Goal: Transaction & Acquisition: Purchase product/service

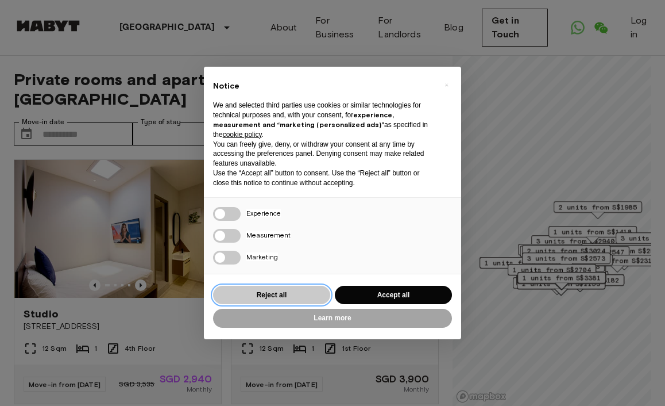
click at [303, 292] on button "Reject all" at bounding box center [271, 295] width 117 height 19
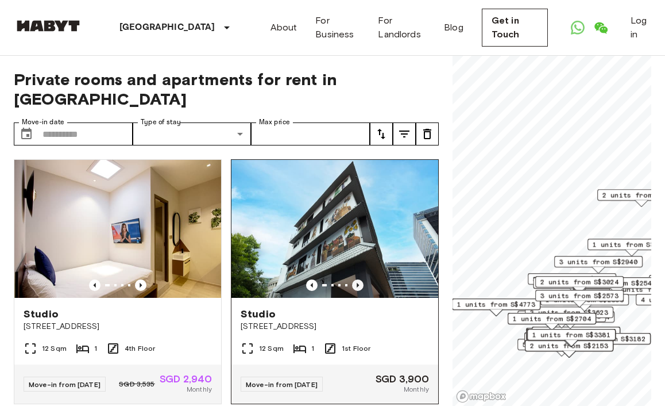
click at [356, 279] on icon "Previous image" at bounding box center [357, 284] width 11 height 11
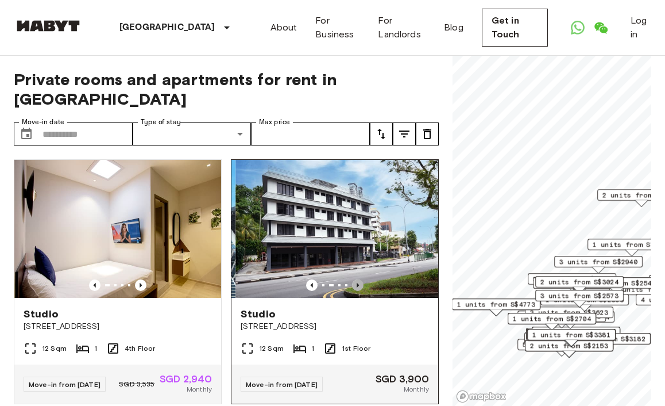
click at [356, 279] on icon "Previous image" at bounding box center [357, 284] width 11 height 11
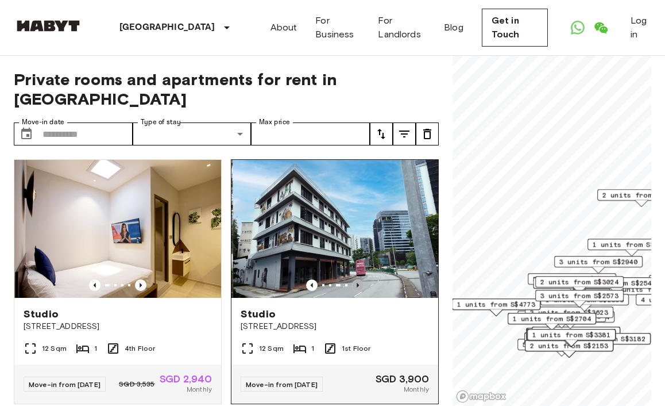
click at [356, 279] on icon "Previous image" at bounding box center [357, 284] width 11 height 11
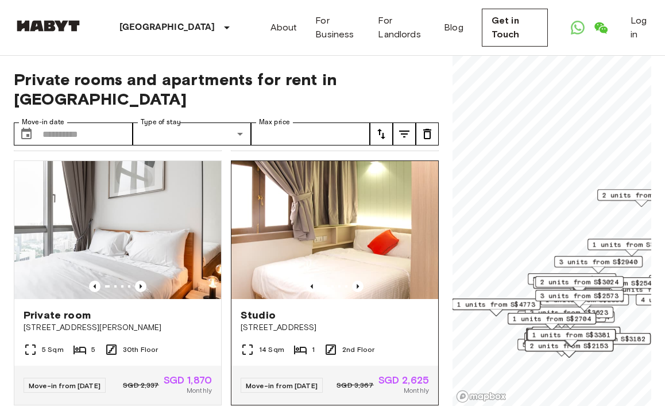
scroll to position [510, 0]
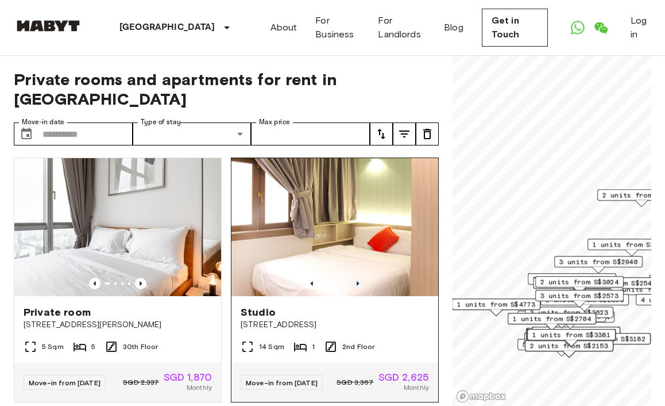
click at [354, 277] on icon "Previous image" at bounding box center [357, 282] width 11 height 11
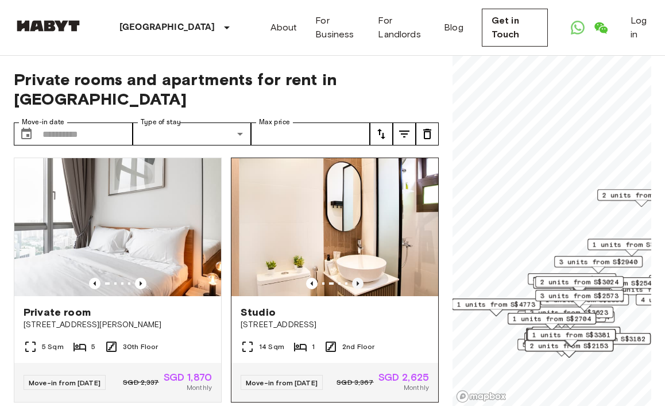
click at [354, 277] on icon "Previous image" at bounding box center [357, 282] width 11 height 11
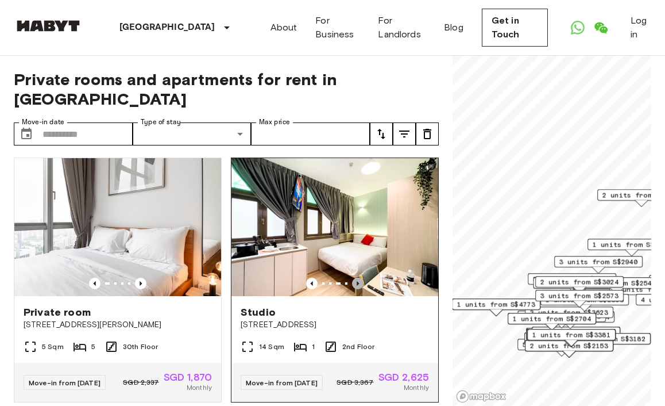
click at [354, 277] on icon "Previous image" at bounding box center [357, 282] width 11 height 11
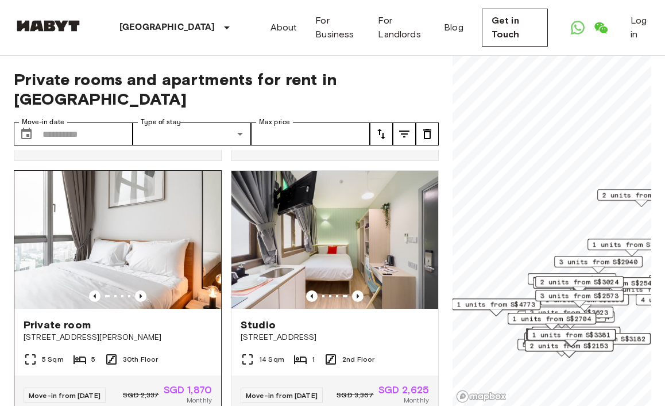
scroll to position [490, 0]
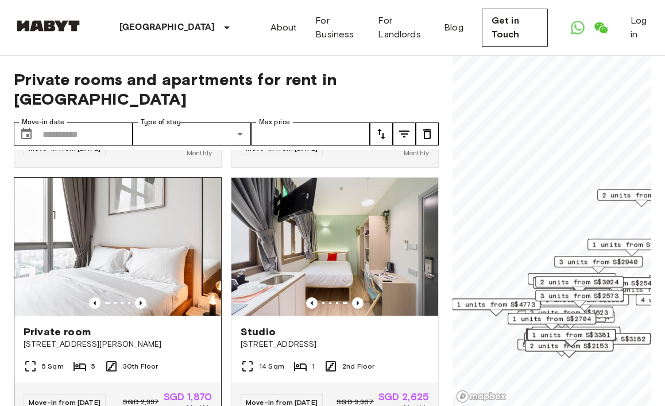
click at [142, 285] on img at bounding box center [117, 247] width 207 height 138
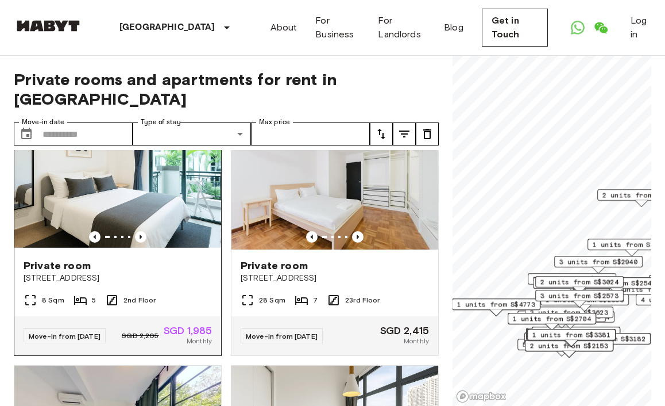
scroll to position [1065, 0]
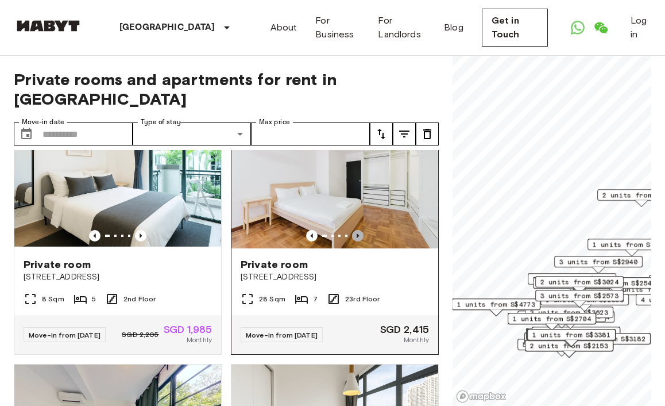
click at [356, 238] on icon "Previous image" at bounding box center [357, 235] width 11 height 11
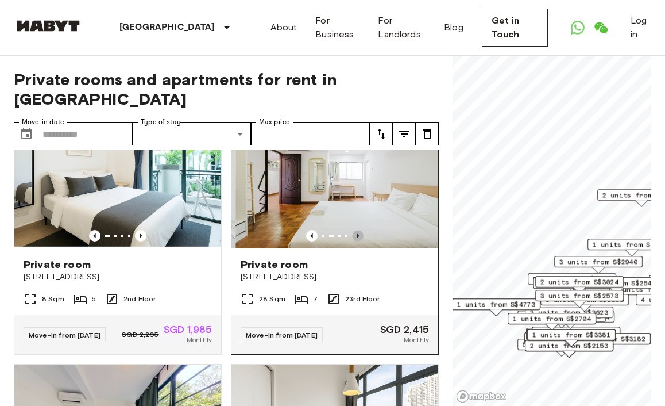
click at [356, 238] on icon "Previous image" at bounding box center [357, 235] width 11 height 11
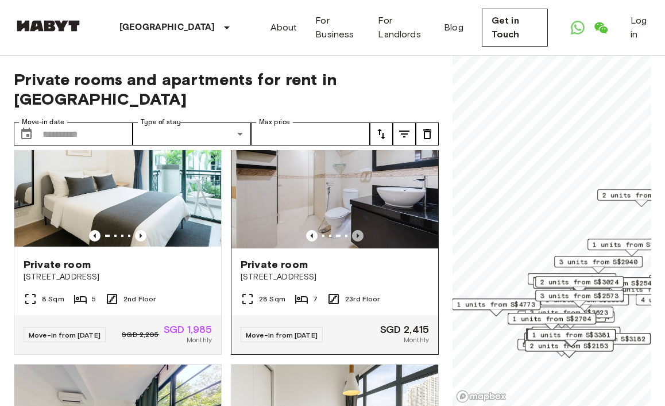
click at [356, 238] on icon "Previous image" at bounding box center [357, 235] width 11 height 11
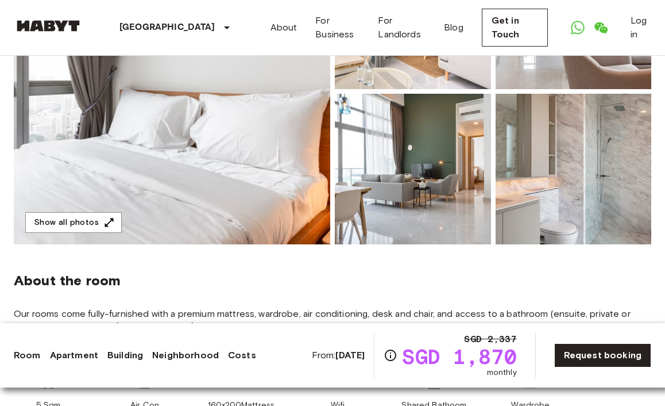
scroll to position [118, 0]
